Goal: Find specific page/section: Find specific page/section

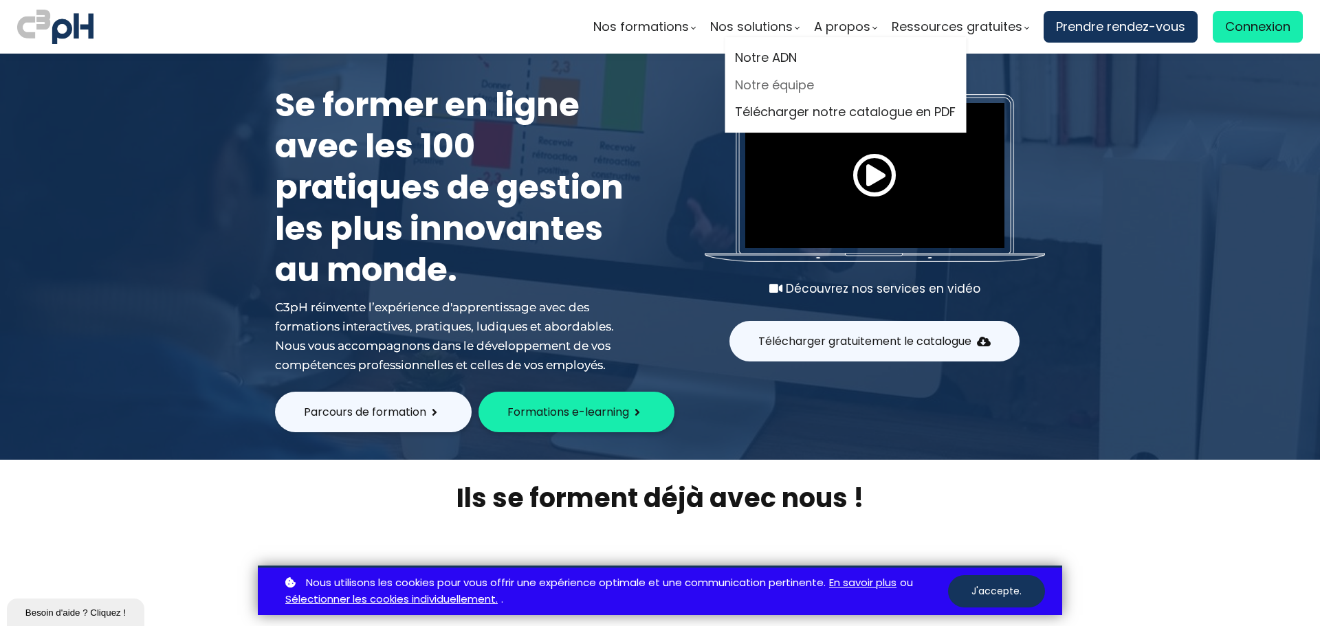
click at [793, 82] on link "Notre équipe" at bounding box center [845, 85] width 221 height 21
